Goal: Transaction & Acquisition: Subscribe to service/newsletter

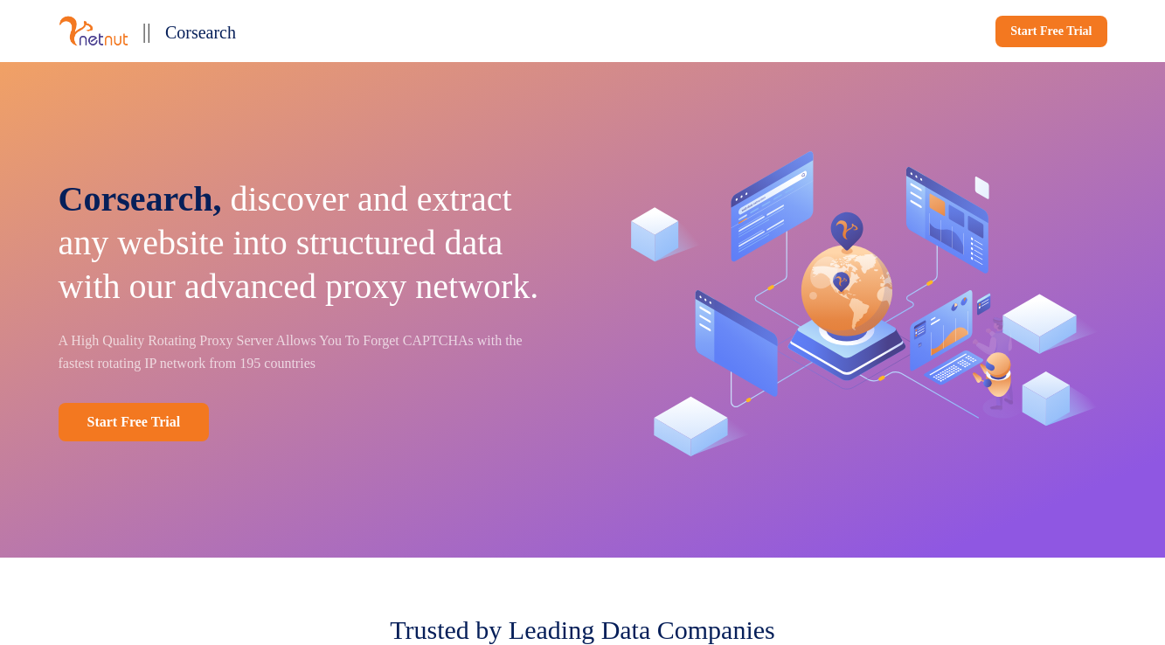
click at [219, 37] on span "Corsearch" at bounding box center [200, 32] width 71 height 19
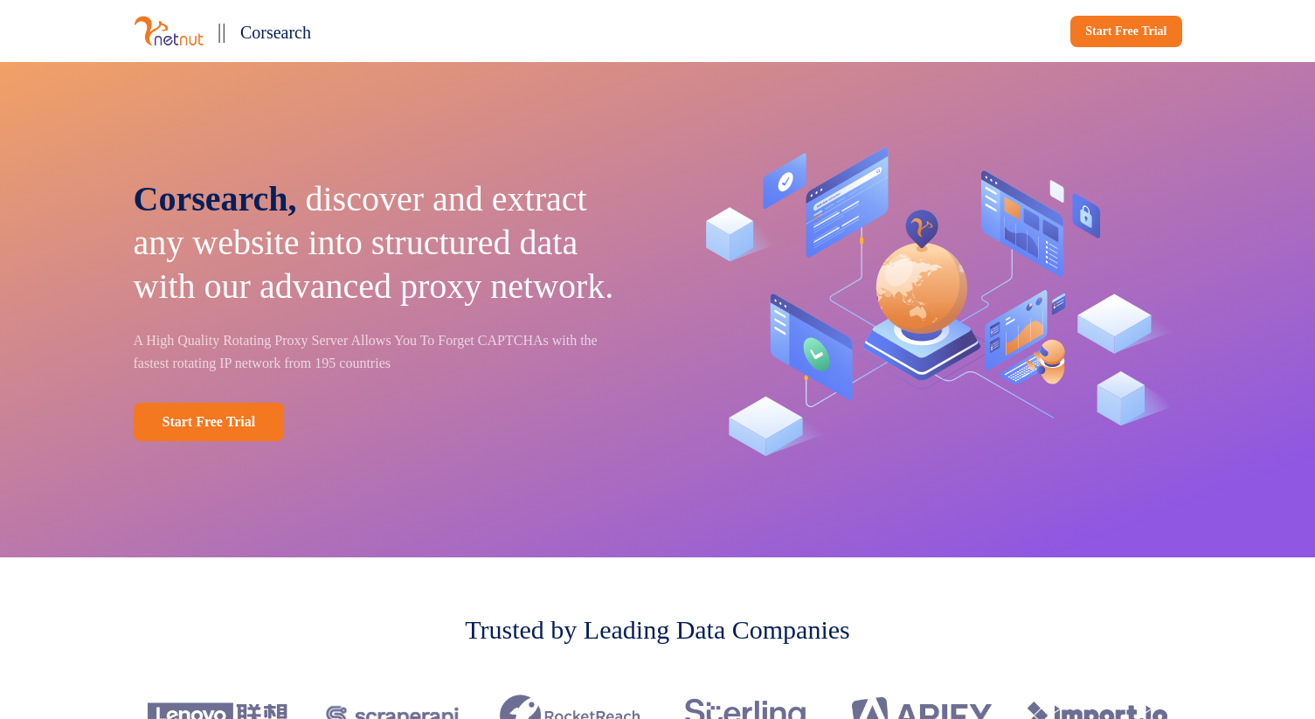
click at [274, 35] on span "Corsearch" at bounding box center [275, 32] width 71 height 19
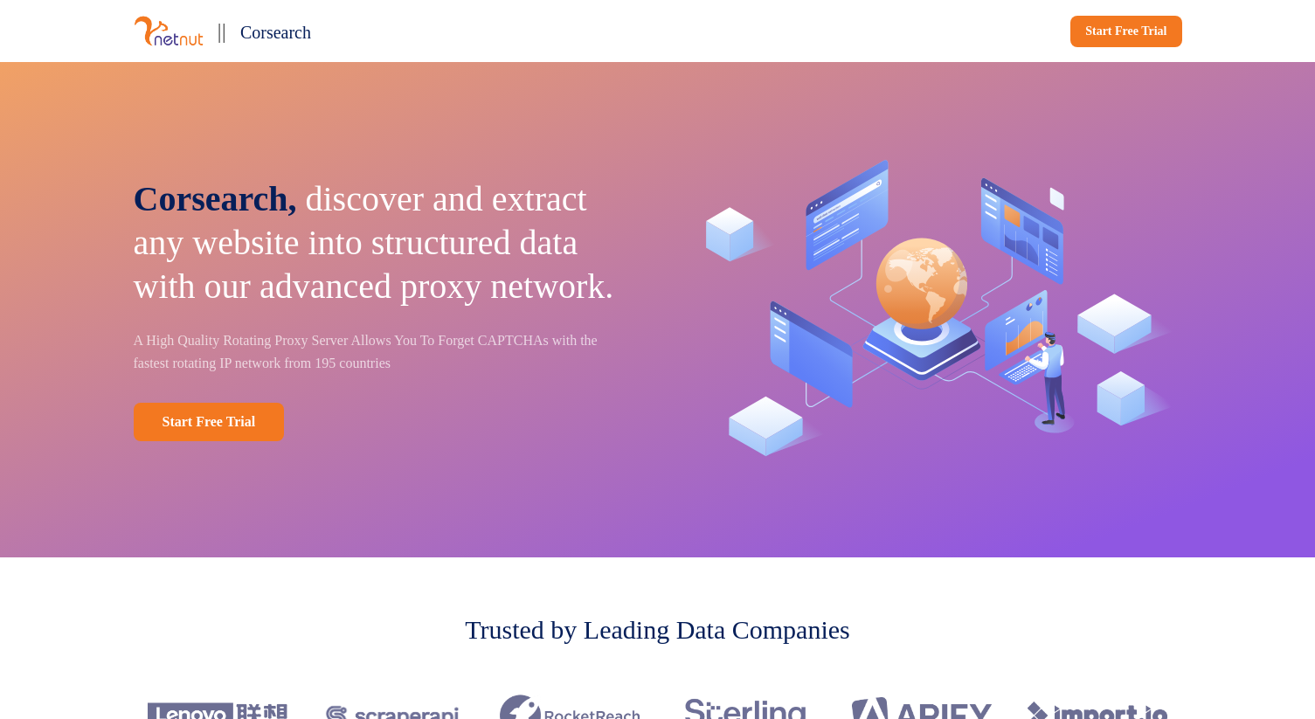
click at [193, 35] on img at bounding box center [169, 31] width 70 height 32
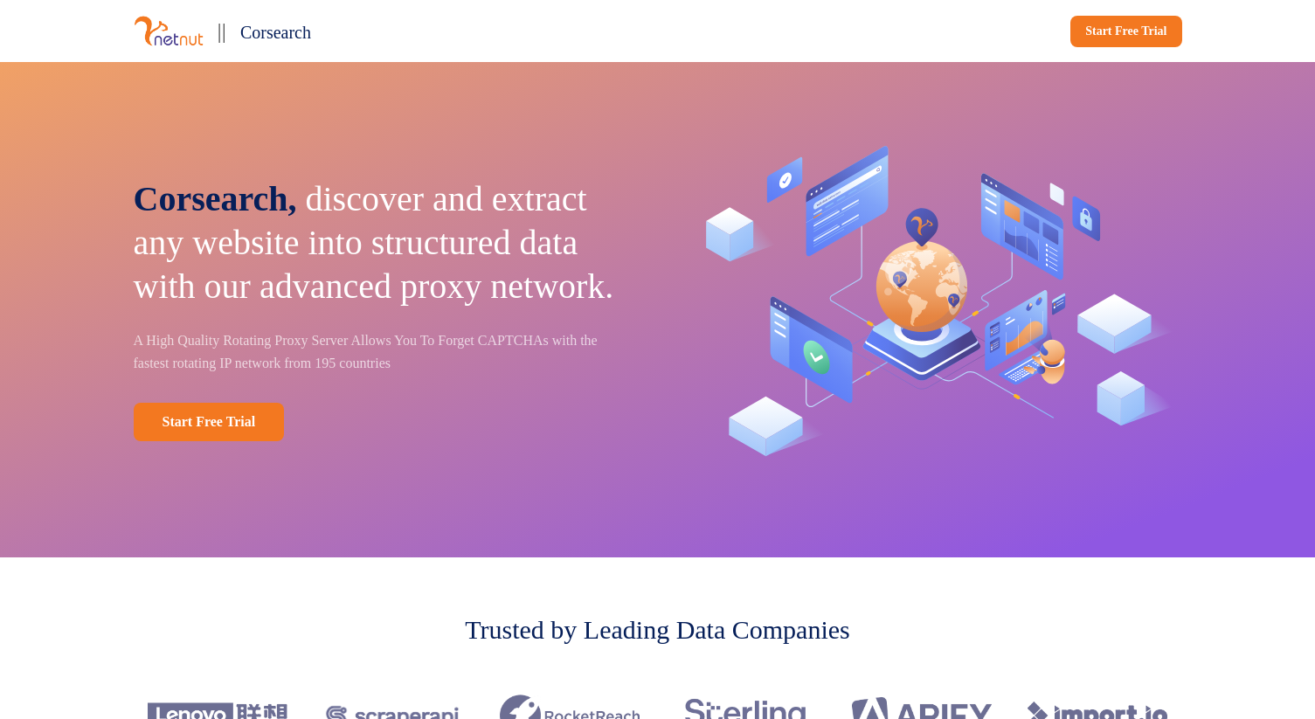
click at [298, 32] on span "Corsearch" at bounding box center [275, 32] width 71 height 19
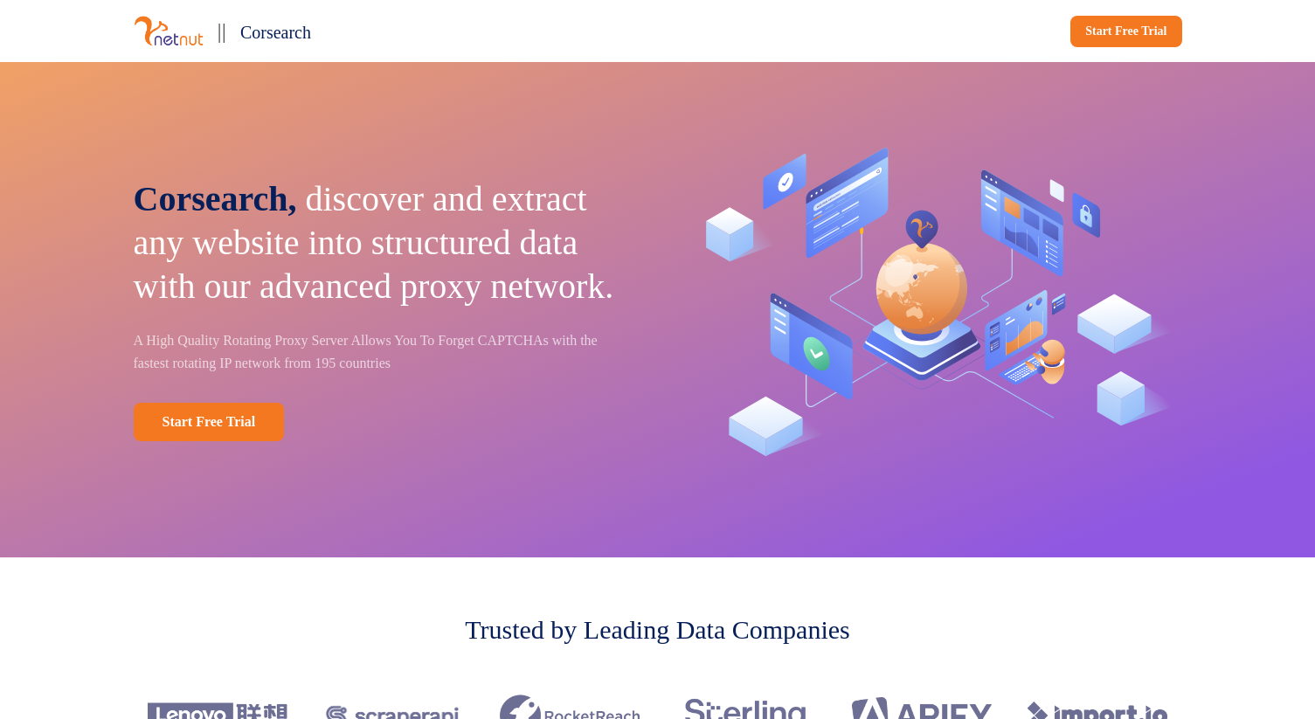
click at [336, 33] on div "|| Corsearch" at bounding box center [392, 31] width 517 height 34
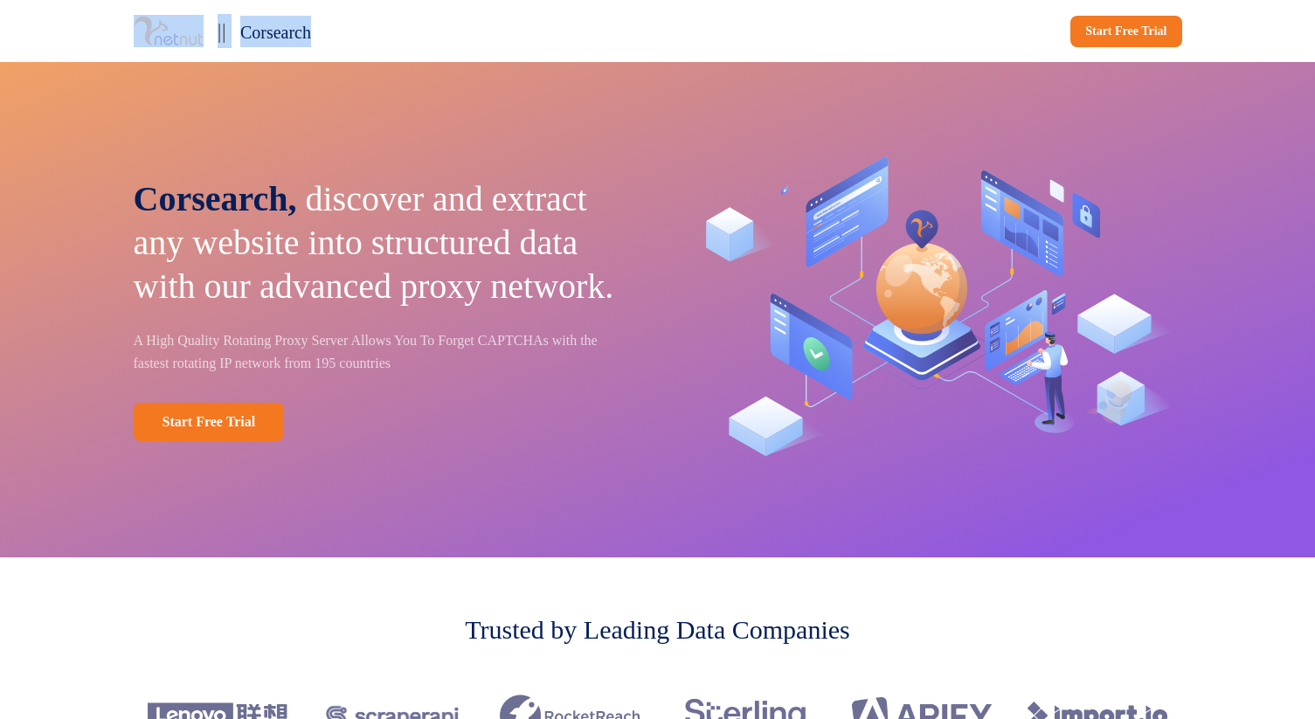
drag, startPoint x: 128, startPoint y: 36, endPoint x: 364, endPoint y: 38, distance: 236.8
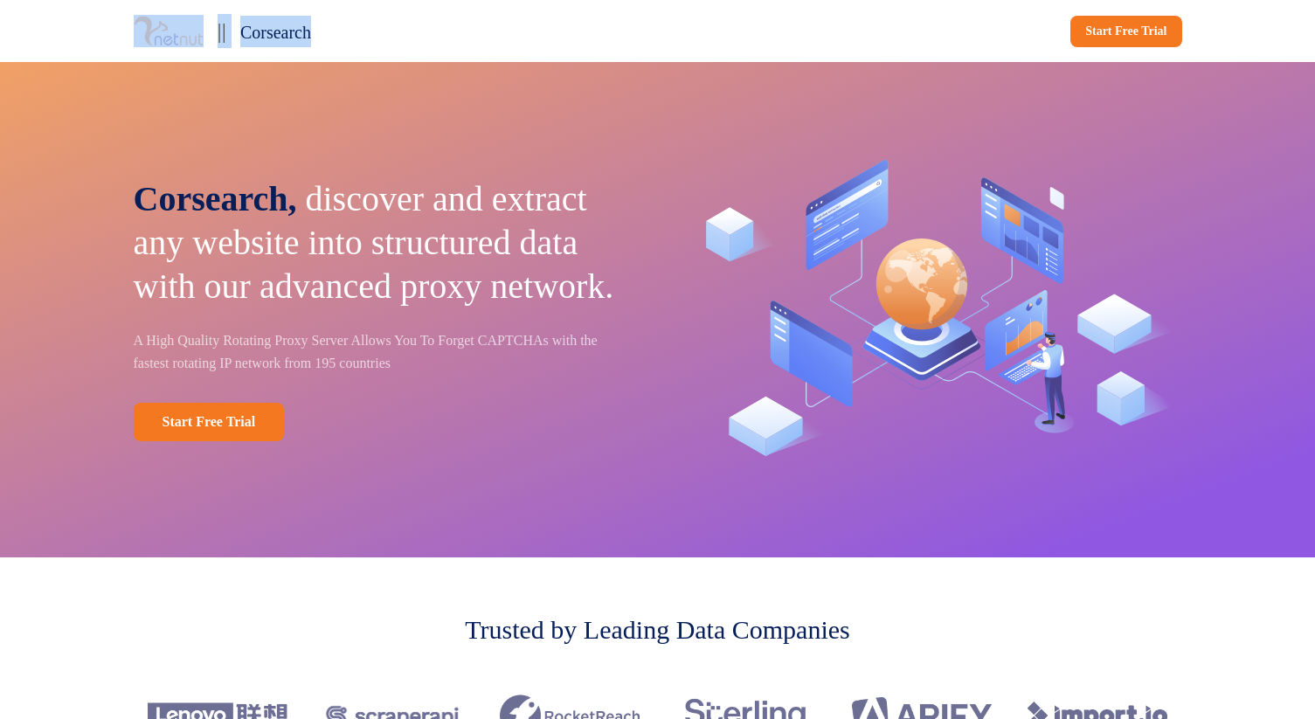
click at [364, 38] on div "|| Corsearch Start Free Trial" at bounding box center [657, 31] width 1153 height 62
